Goal: Task Accomplishment & Management: Use online tool/utility

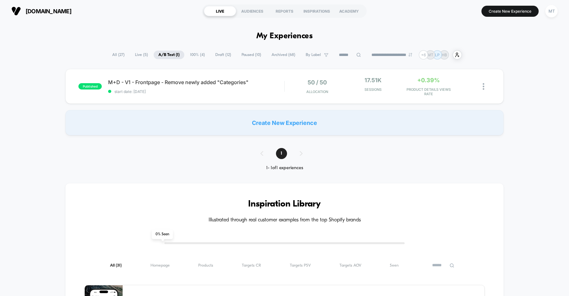
click at [221, 56] on span "Draft ( 12 )" at bounding box center [222, 55] width 25 height 9
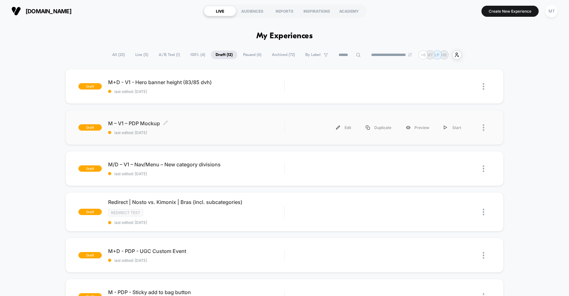
click at [243, 134] on span "last edited: [DATE]" at bounding box center [196, 132] width 176 height 5
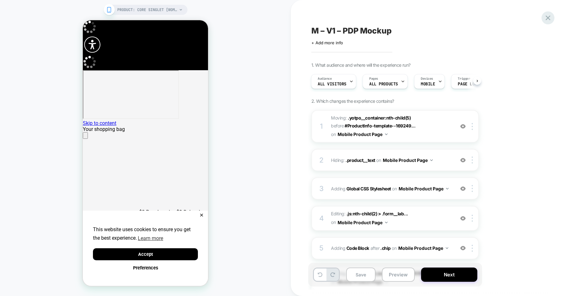
click at [0, 0] on icon at bounding box center [0, 0] width 0 height 0
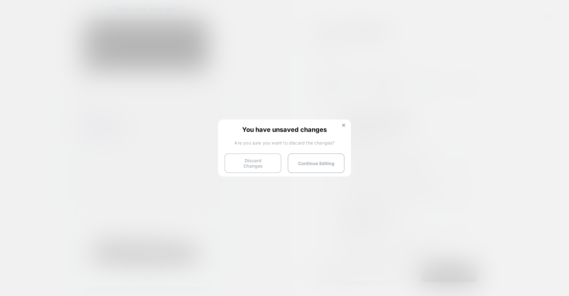
click at [0, 0] on button "Discard Changes" at bounding box center [0, 0] width 0 height 0
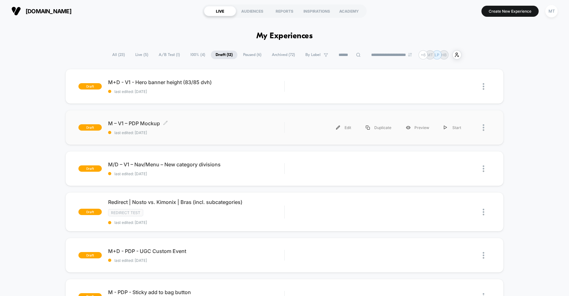
click at [257, 127] on div "M – V1 – PDP Mockup Click to edit experience details Click to edit experience d…" at bounding box center [196, 127] width 176 height 15
